Goal: Navigation & Orientation: Find specific page/section

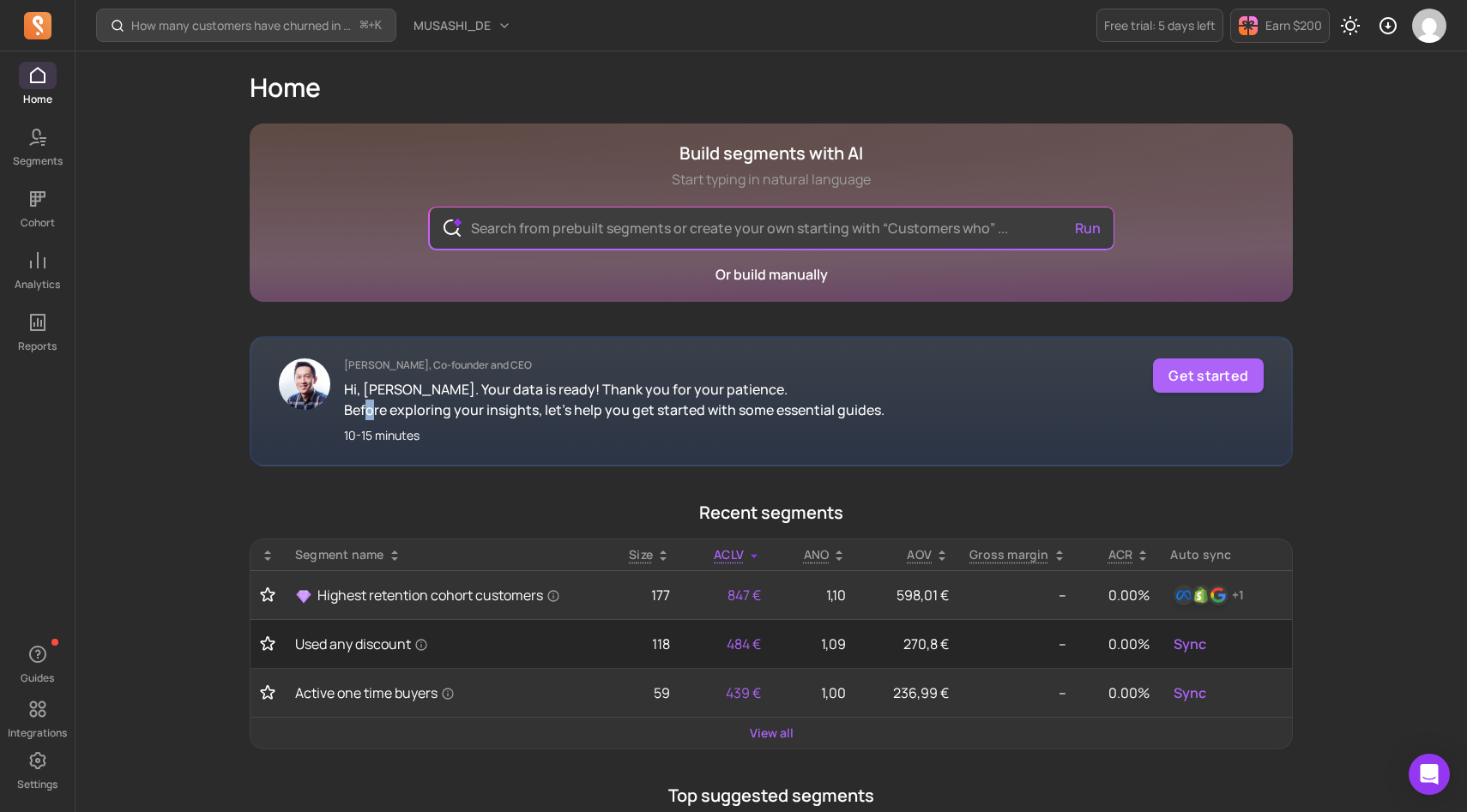
drag, startPoint x: 368, startPoint y: 410, endPoint x: 428, endPoint y: 410, distance: 60.0
click at [428, 410] on p "Before exploring your insights, let's help you get started with some essential …" at bounding box center [615, 410] width 541 height 20
click at [769, 734] on link "View all" at bounding box center [772, 733] width 44 height 17
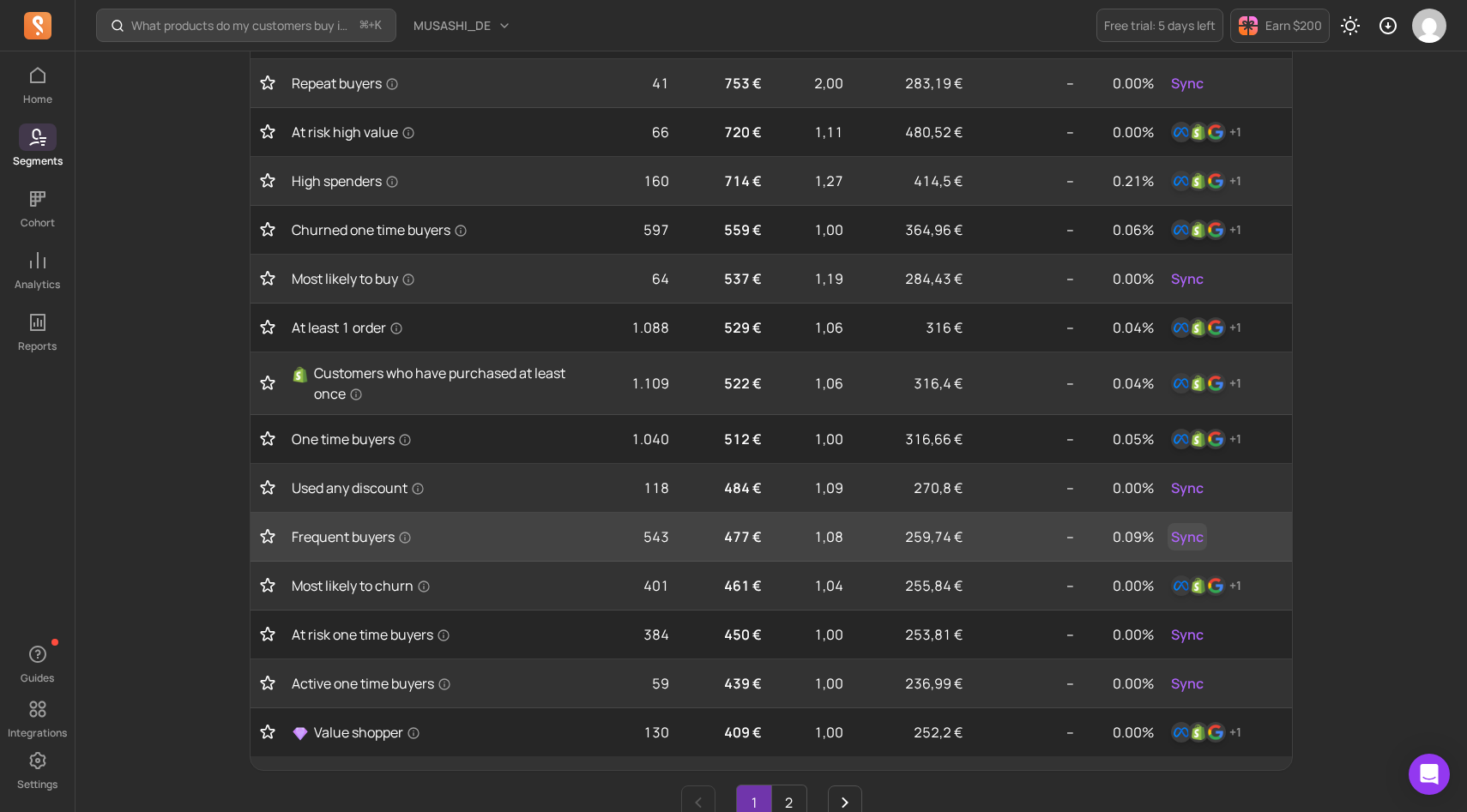
scroll to position [645, 0]
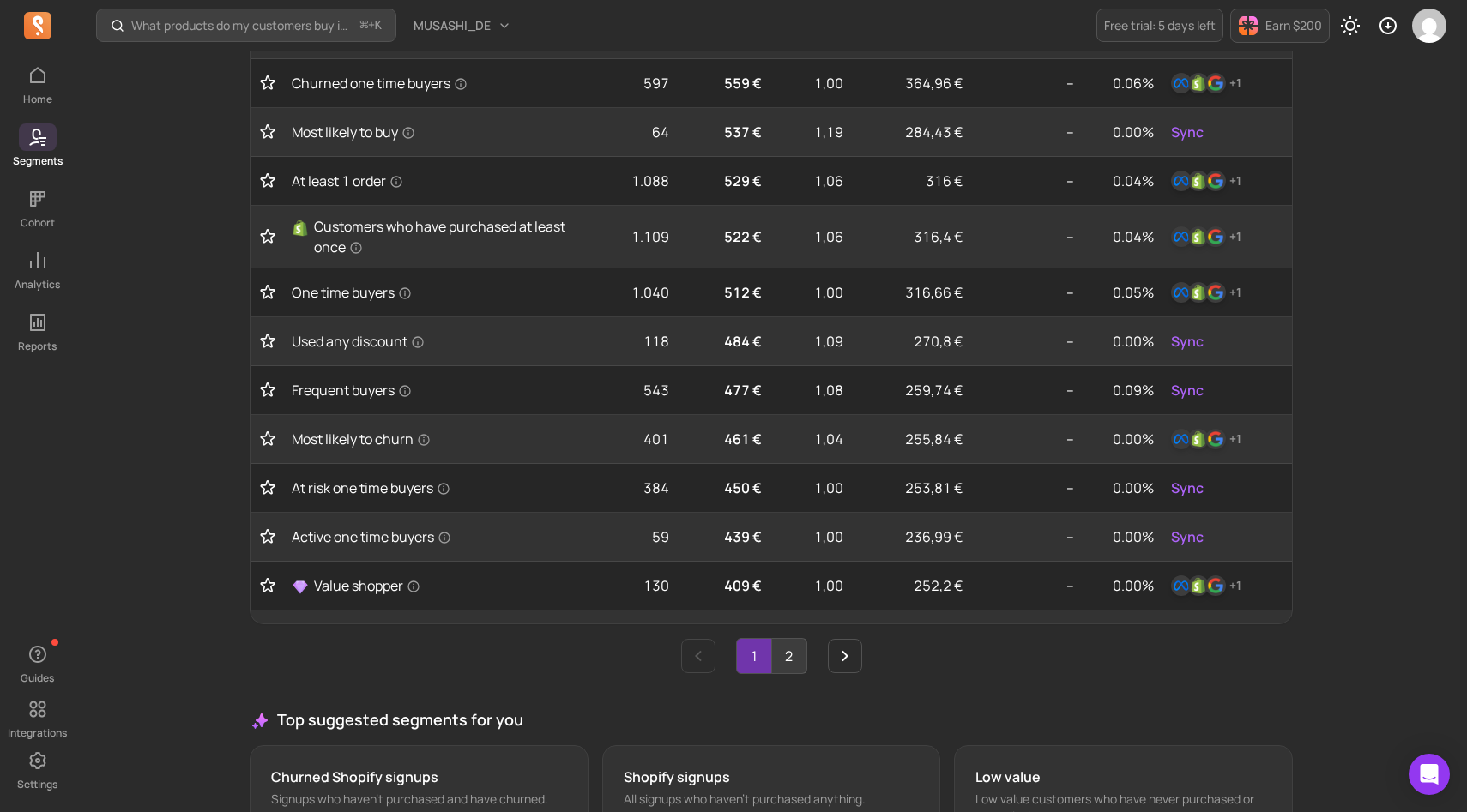
click at [792, 656] on link "2" at bounding box center [789, 656] width 34 height 34
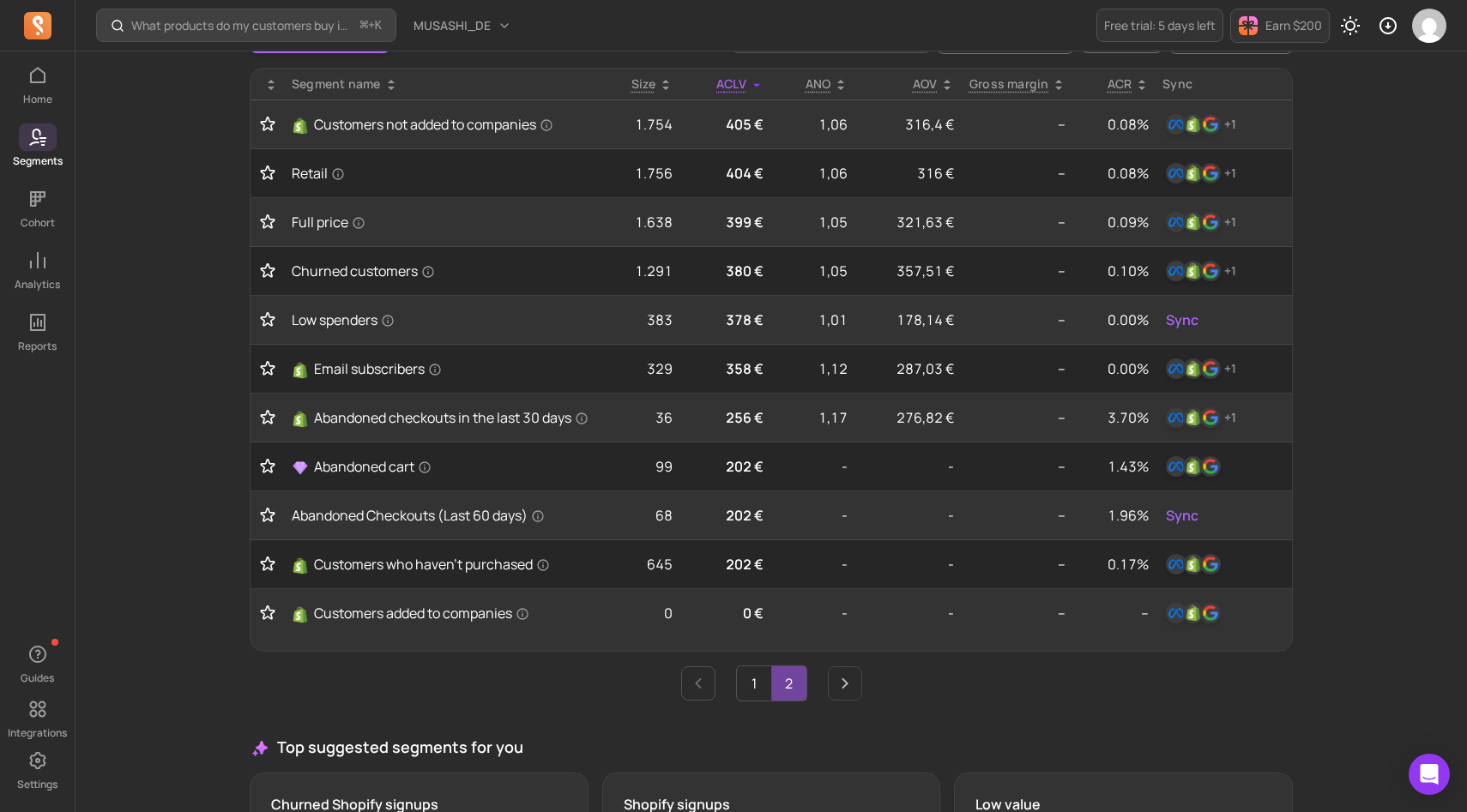
scroll to position [0, 0]
